Goal: Task Accomplishment & Management: Use online tool/utility

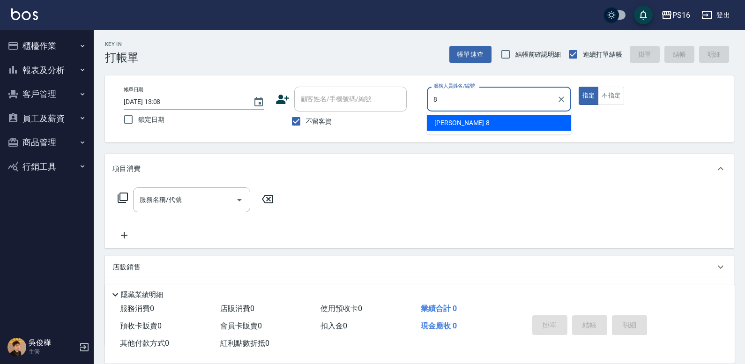
type input "[PERSON_NAME]-8"
type button "true"
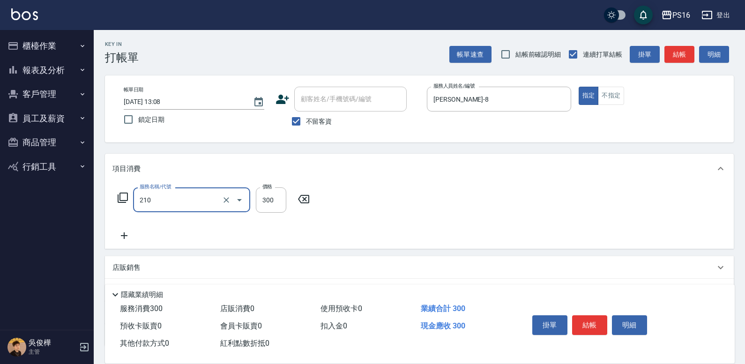
type input "歐娜洗髮精(210)"
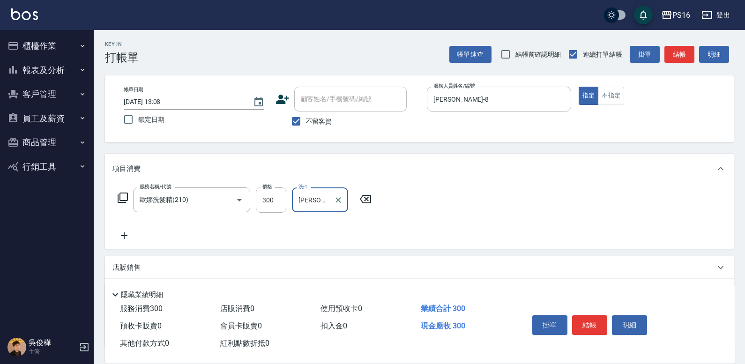
type input "[PERSON_NAME]-24"
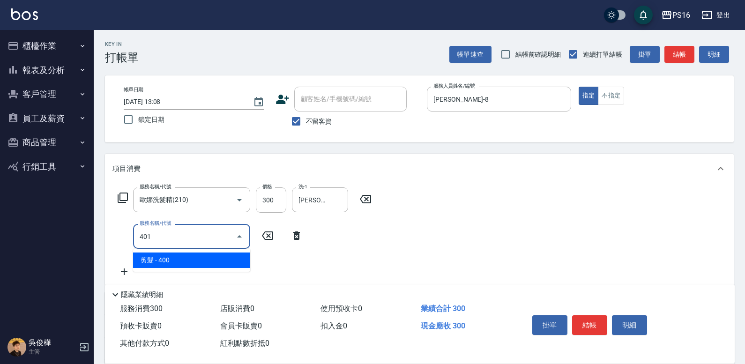
type input "剪髮(401)"
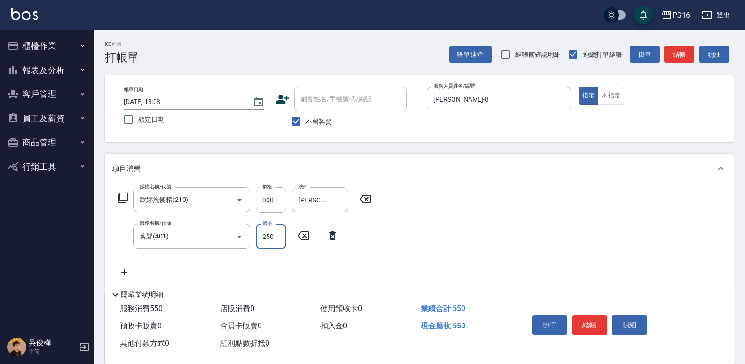
type input "250"
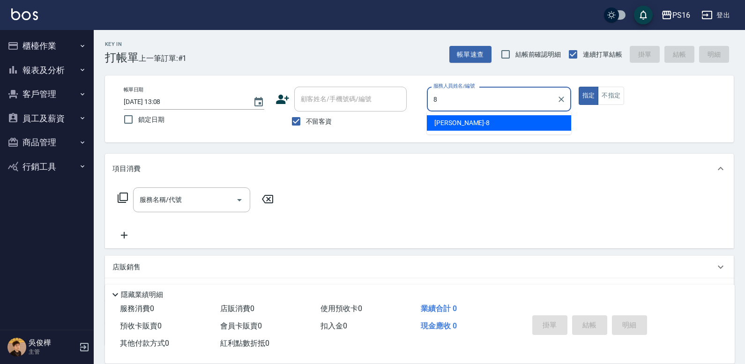
type input "[PERSON_NAME]-8"
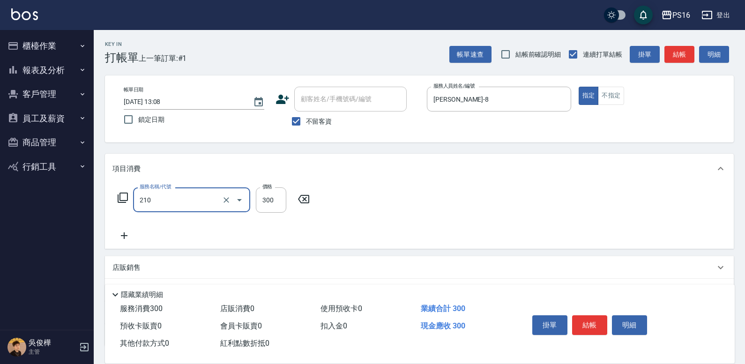
type input "歐娜洗髮精(210)"
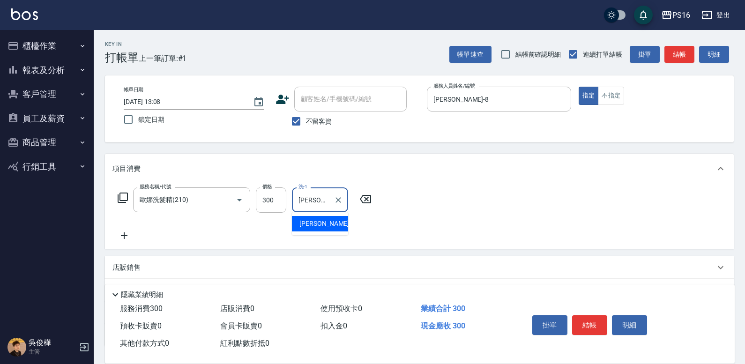
type input "[PERSON_NAME]-24"
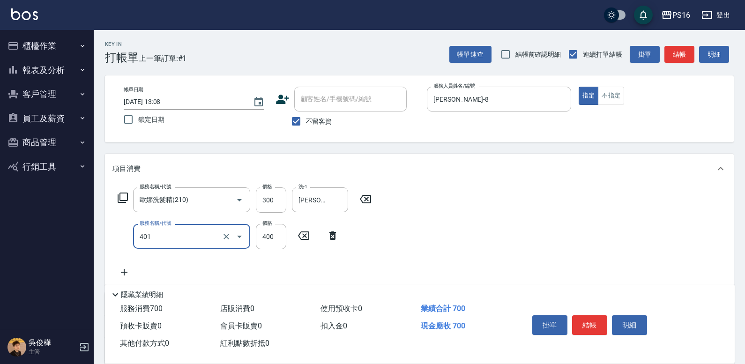
type input "剪髮(401)"
type input "300"
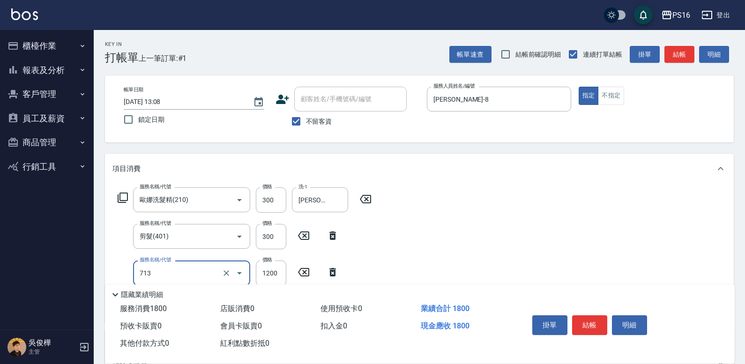
type input "水樣結構式1200(713)"
type input "840"
type input "[PERSON_NAME]-24"
type input "染髮(501)"
type input "1200"
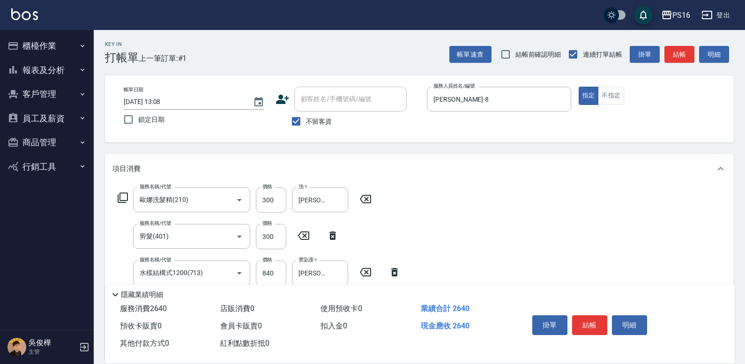
type input "[PERSON_NAME]-24"
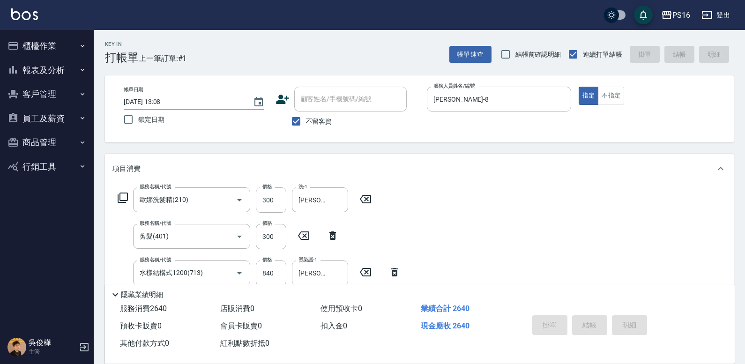
type input "[DATE] 13:09"
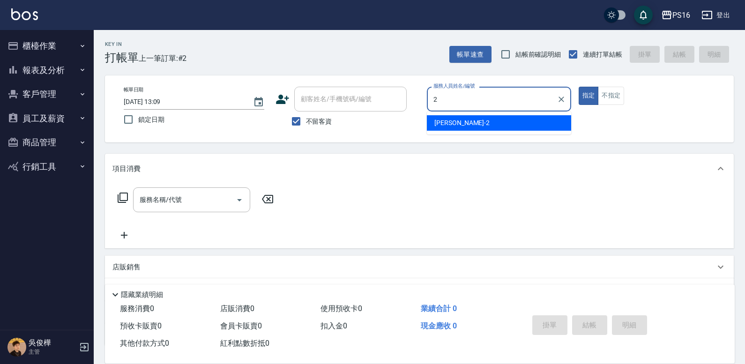
type input "[PERSON_NAME]-2"
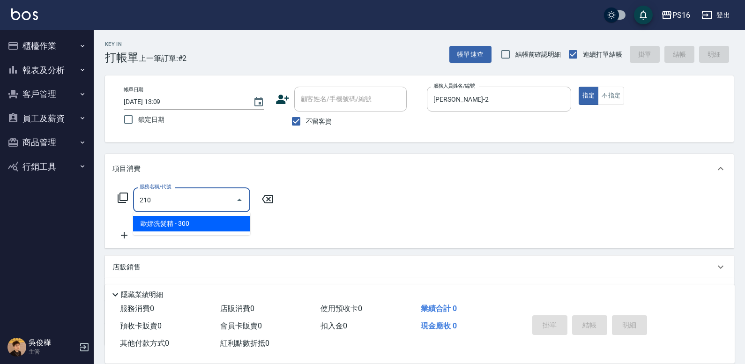
type input "歐娜洗髮精(210)"
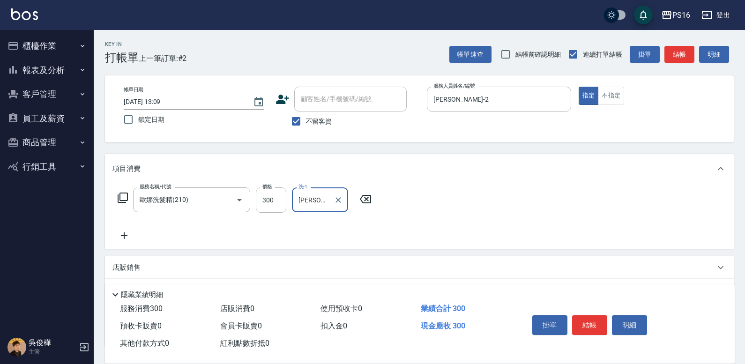
type input "[PERSON_NAME]-28"
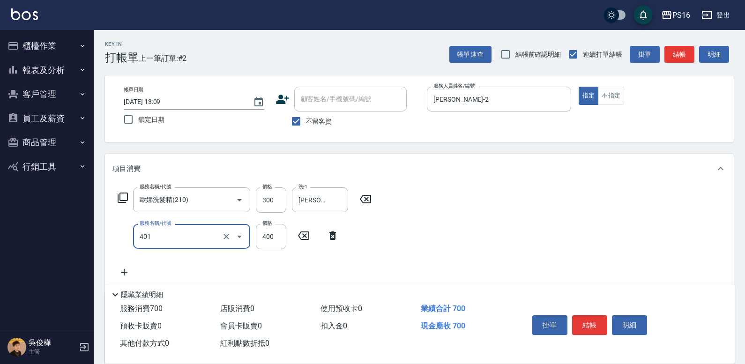
type input "剪髮(401)"
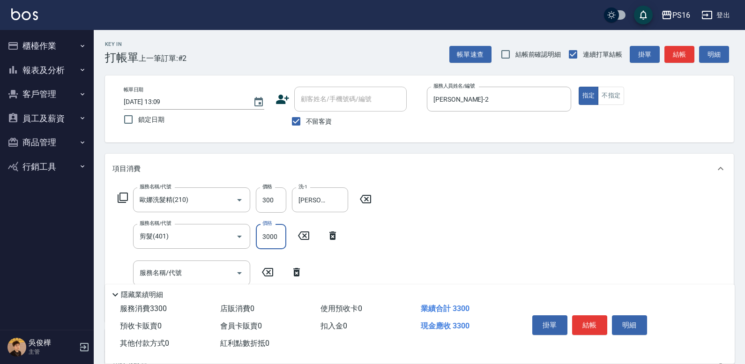
type input "300"
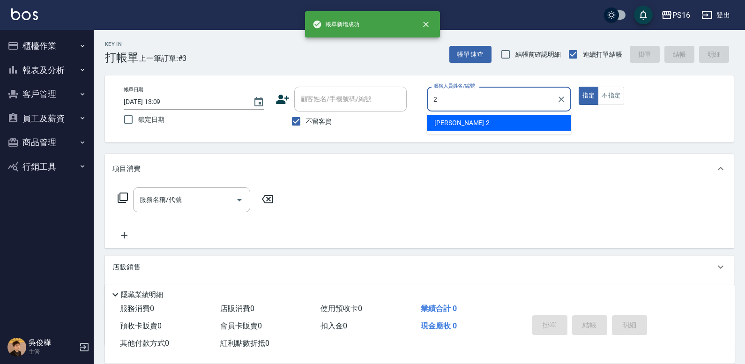
type input "[PERSON_NAME]-2"
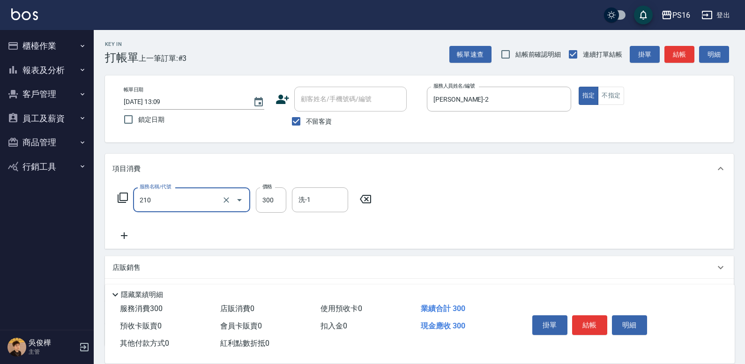
type input "歐娜洗髮精(210)"
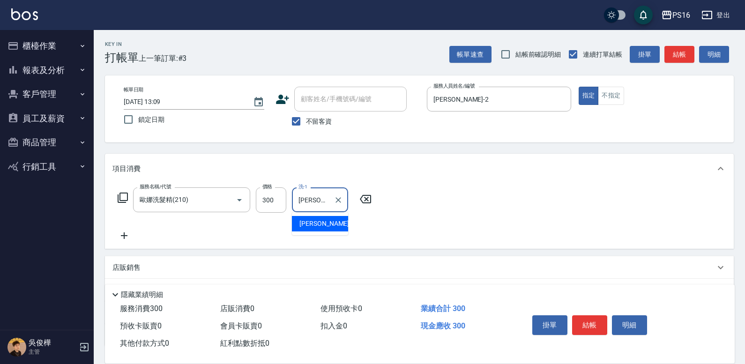
type input "[PERSON_NAME]-24"
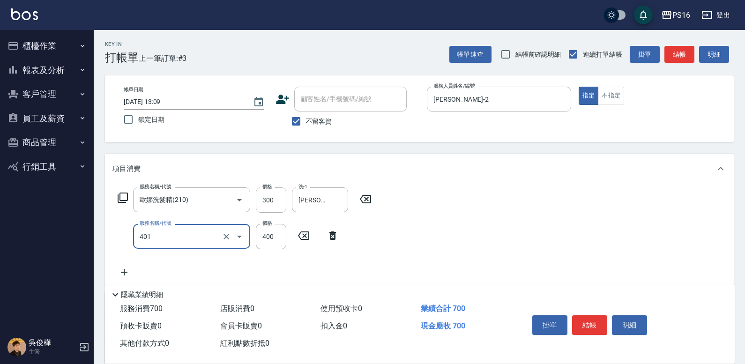
type input "剪髮(401)"
type input "2200"
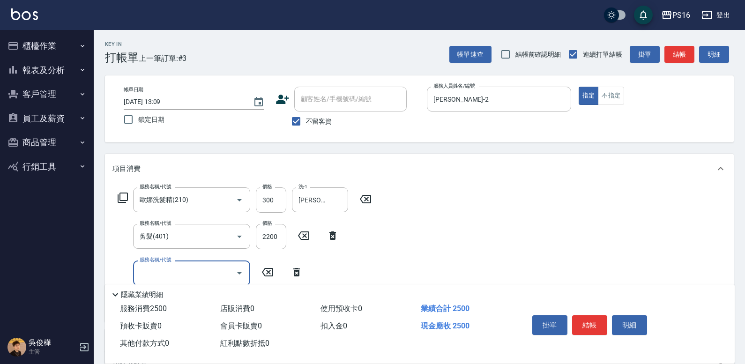
type input "2"
click at [392, 248] on div "服務名稱/代號 [PERSON_NAME]洗髮精(210) 服務名稱/代號 價格 300 價格 洗-1 [PERSON_NAME]-24 洗-1 服務名稱/代…" at bounding box center [419, 253] width 629 height 138
click at [336, 237] on icon at bounding box center [332, 235] width 23 height 11
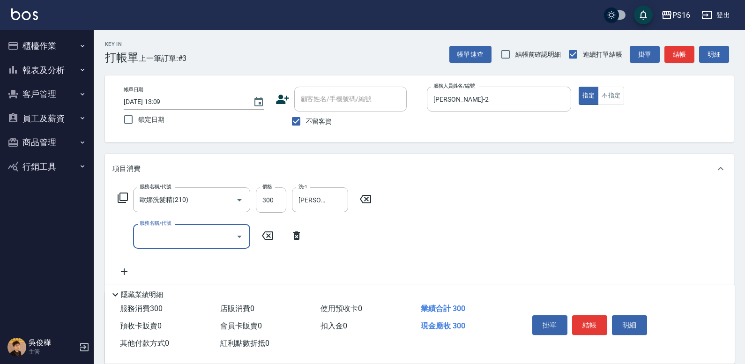
click at [216, 240] on input "服務名稱/代號" at bounding box center [184, 236] width 95 height 16
type input "染髮(501)"
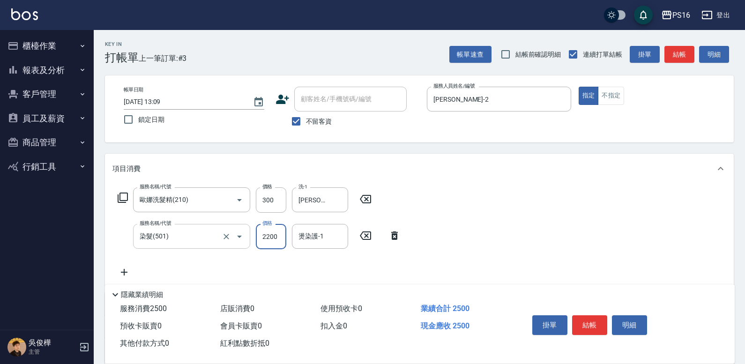
type input "2200"
type input "[PERSON_NAME]-2"
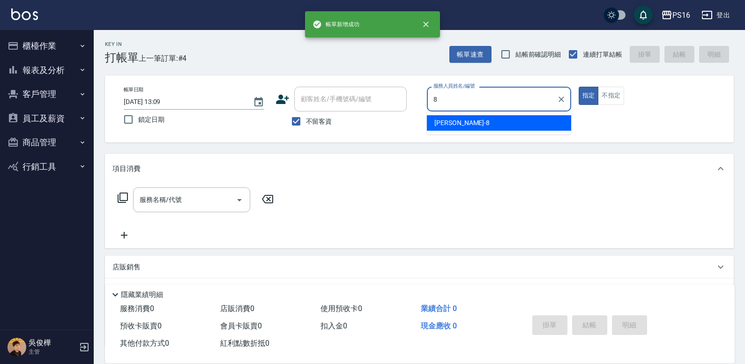
type input "[PERSON_NAME]-8"
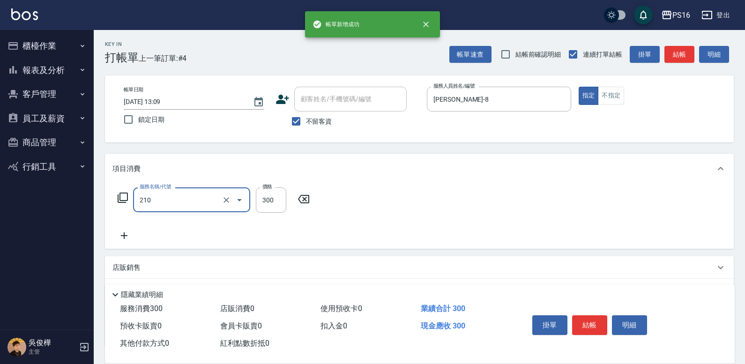
type input "歐娜洗髮精(210)"
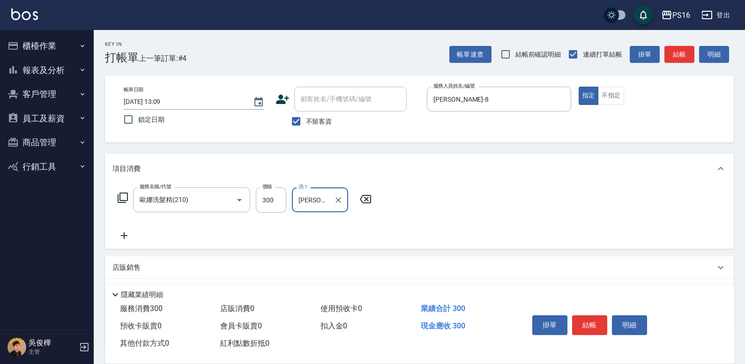
type input "[PERSON_NAME]-20"
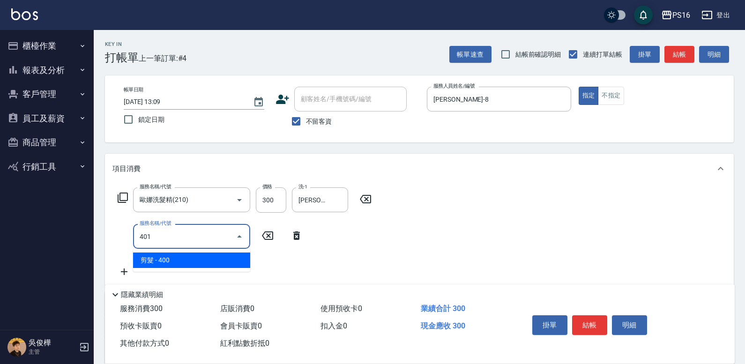
type input "剪髮(401)"
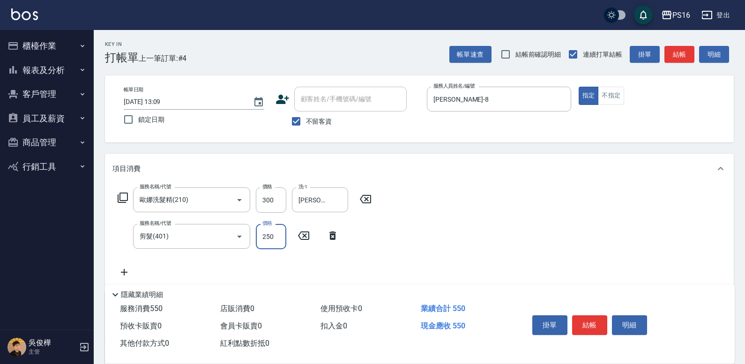
type input "250"
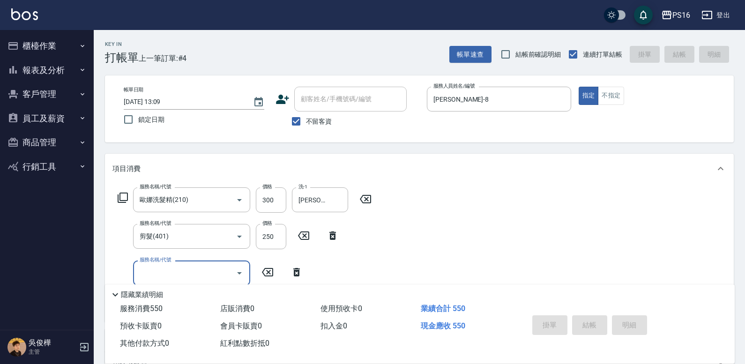
type input "[DATE] 13:10"
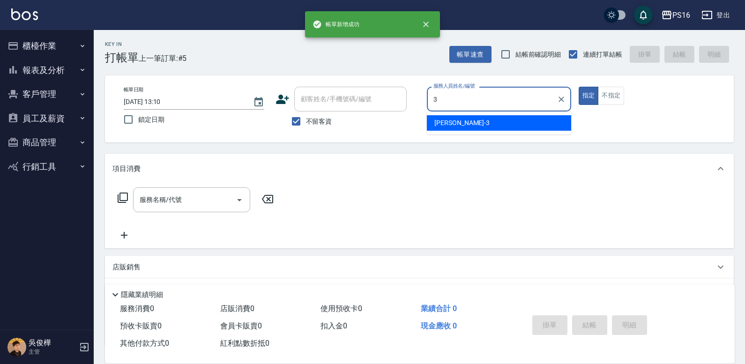
type input "[PERSON_NAME]-3"
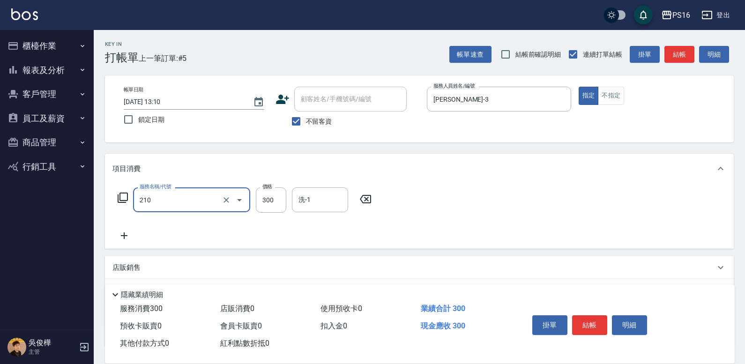
type input "歐娜洗髮精(210)"
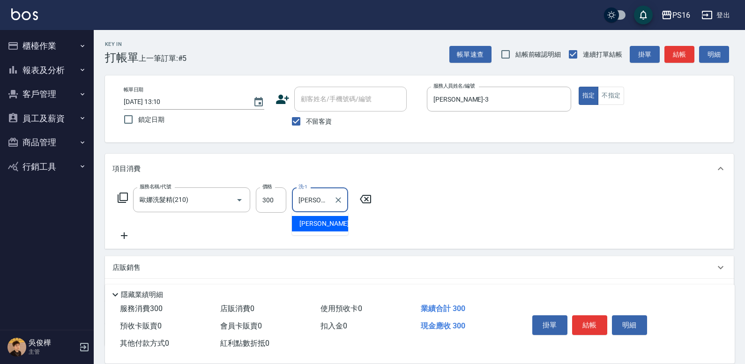
type input "[PERSON_NAME]-3"
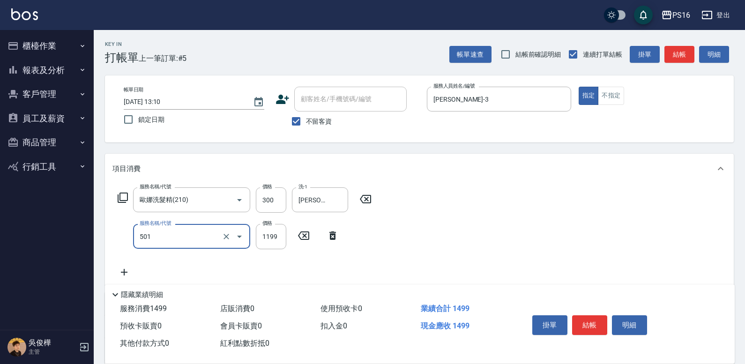
type input "染髮(501)"
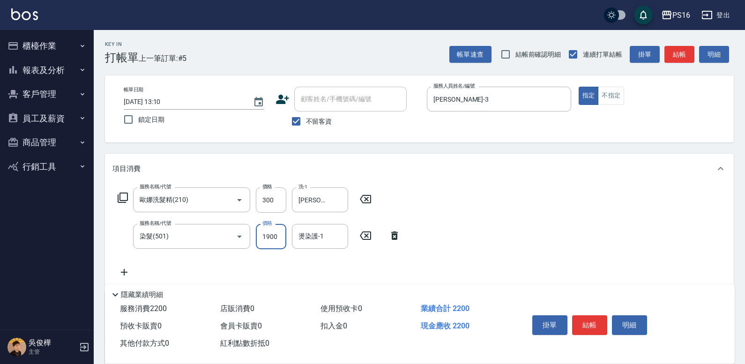
type input "1900"
type input "[PERSON_NAME]-3"
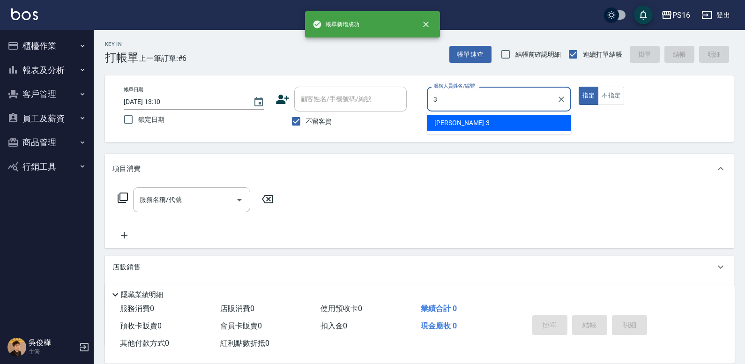
type input "[PERSON_NAME]-3"
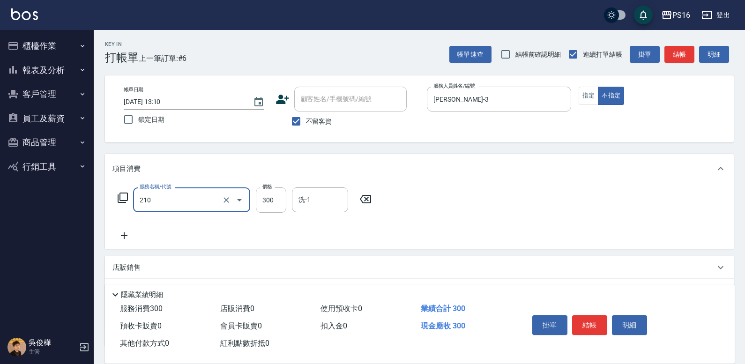
type input "歐娜洗髮精(210)"
type input "300"
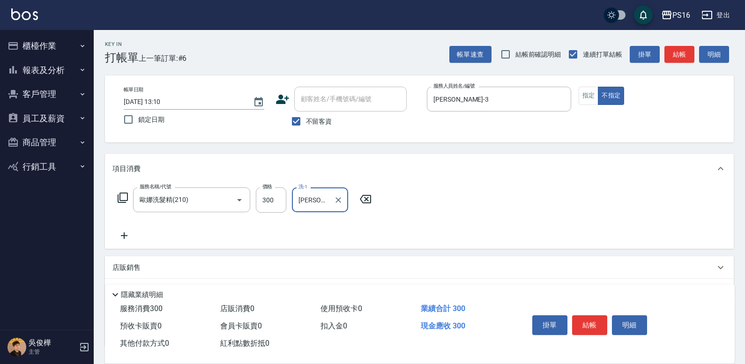
type input "[PERSON_NAME]-24"
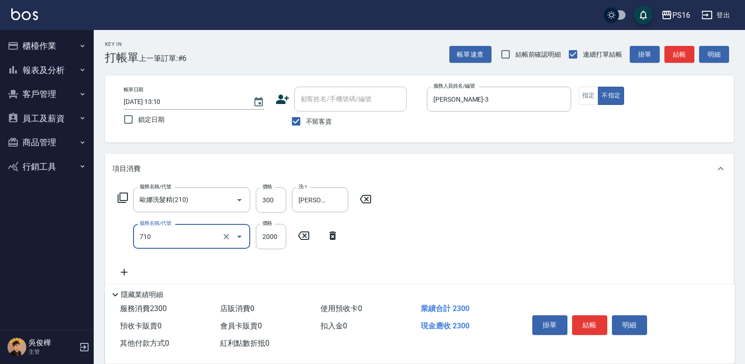
type input "髮善4段護髮2000(710)"
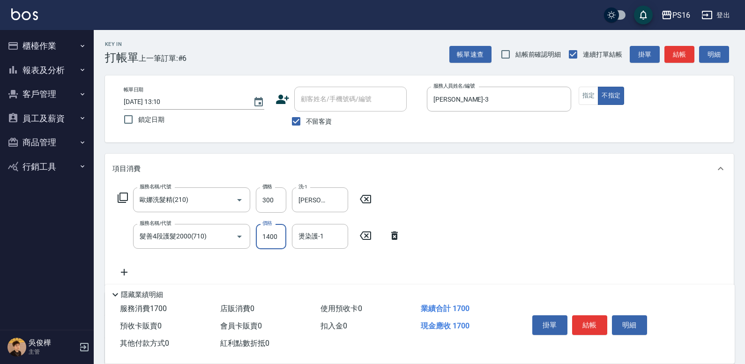
type input "1400"
type input "[PERSON_NAME]-24"
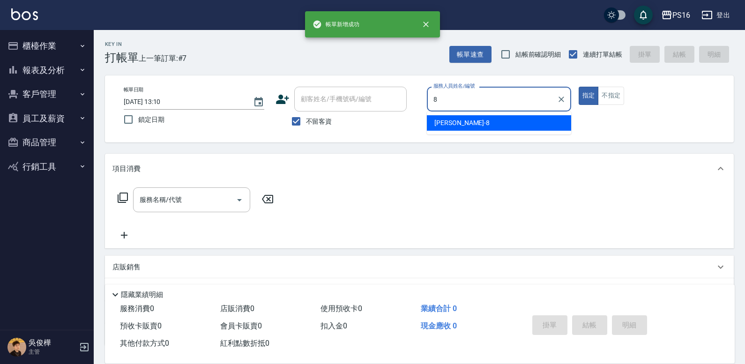
type input "[PERSON_NAME]-8"
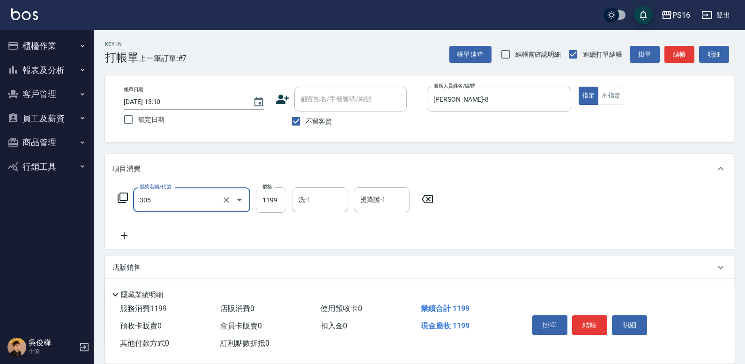
type input "燙髮(活動)(305)"
type input "1200"
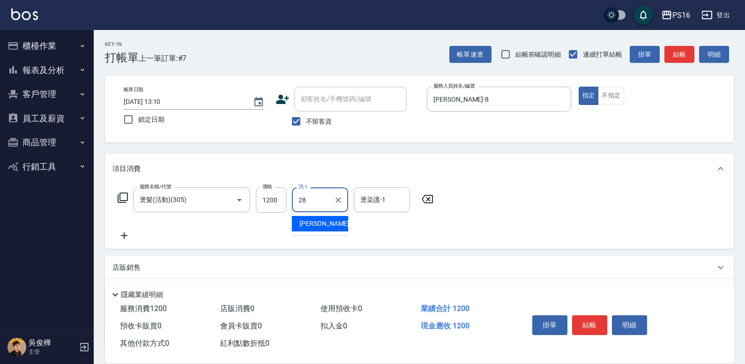
type input "[PERSON_NAME]-28"
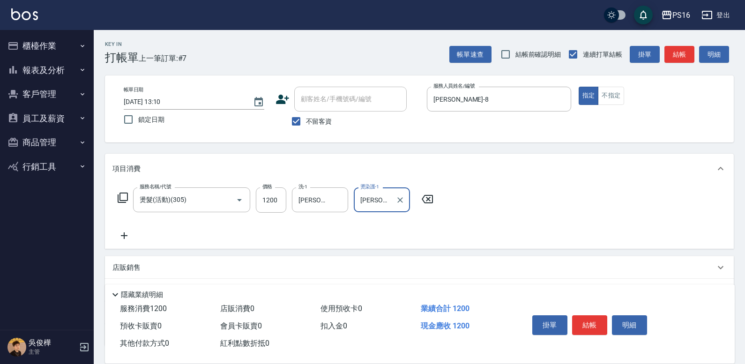
type input "[PERSON_NAME]-28"
